Goal: Find specific page/section: Find specific page/section

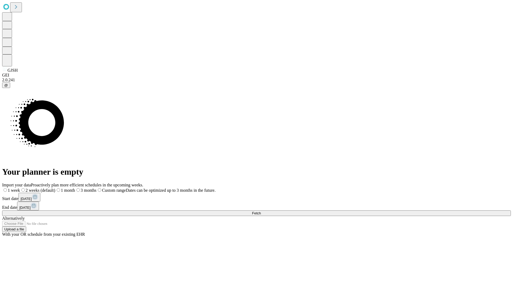
click at [261, 211] on span "Fetch" at bounding box center [256, 213] width 9 height 4
